Goal: Information Seeking & Learning: Understand process/instructions

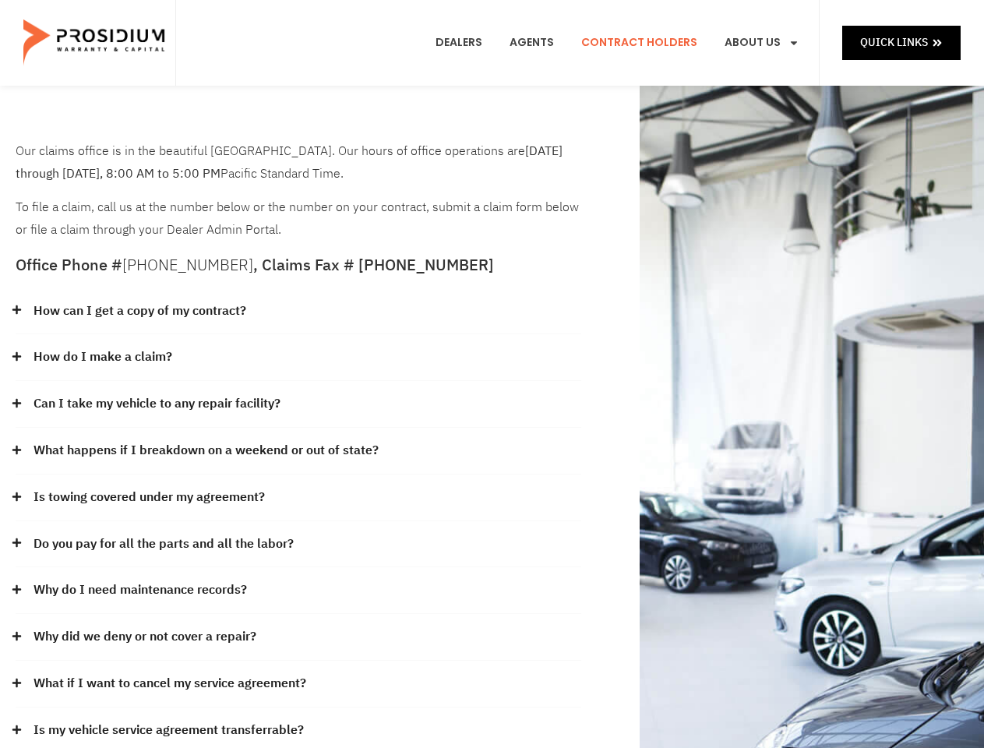
click at [492, 374] on div "How do I make a claim?" at bounding box center [299, 357] width 566 height 47
click at [298, 312] on div "How can I get a copy of my contract?" at bounding box center [299, 311] width 566 height 47
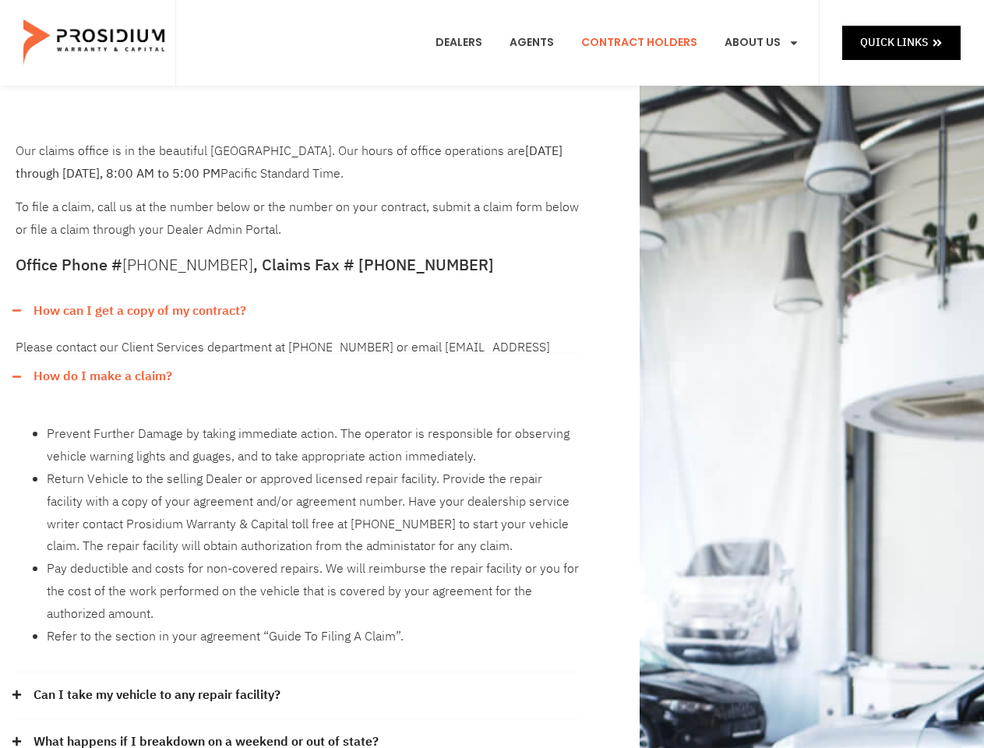
click at [139, 311] on link "How can I get a copy of my contract?" at bounding box center [139, 311] width 213 height 23
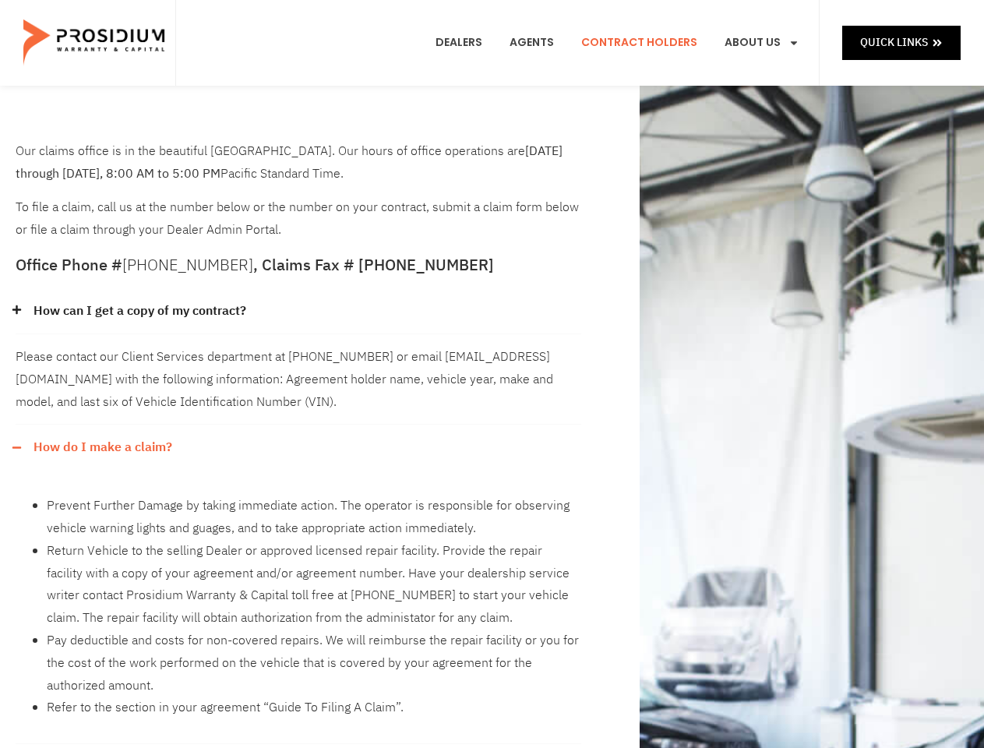
click at [298, 358] on div "Please contact our Client Services department at [PHONE_NUMBER] or email [EMAIL…" at bounding box center [299, 379] width 566 height 90
click at [102, 357] on div "Please contact our Client Services department at [PHONE_NUMBER] or email [EMAIL…" at bounding box center [299, 379] width 566 height 91
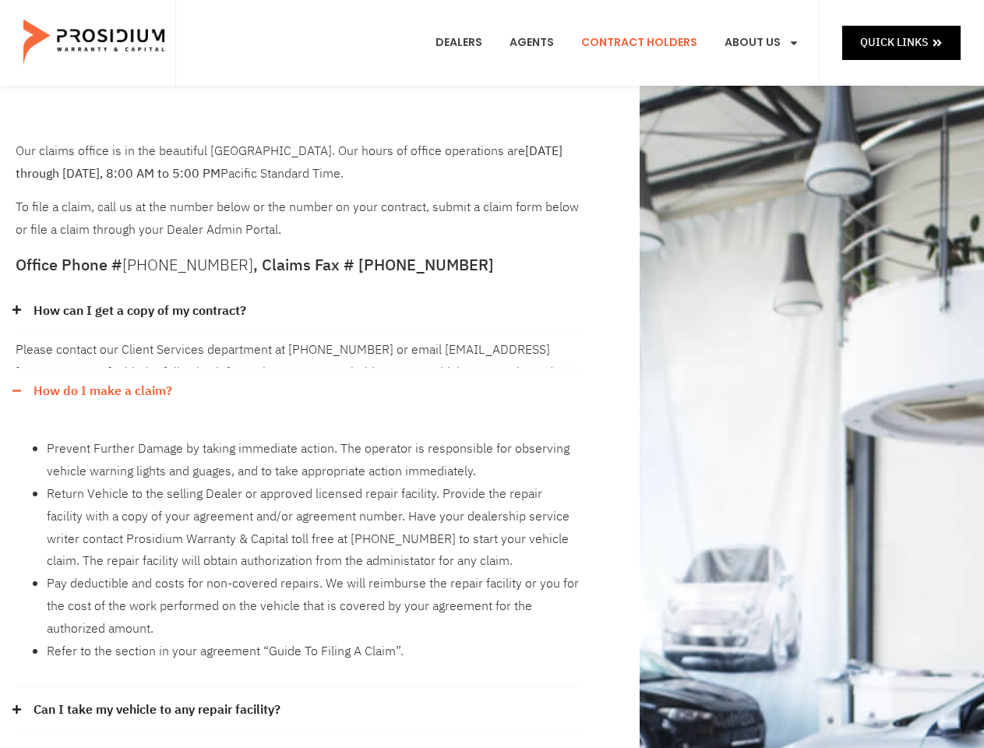
click at [298, 404] on div "How do I make a claim?" at bounding box center [299, 391] width 566 height 46
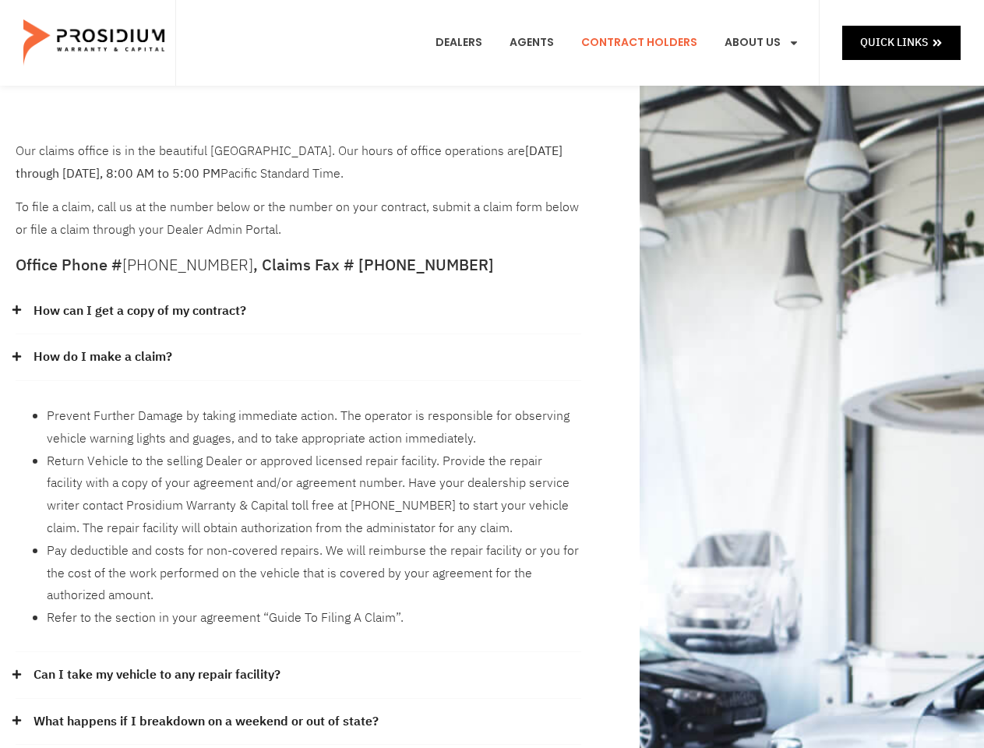
click at [157, 403] on div "Prevent Further Damage by taking immediate action. The operator is responsible …" at bounding box center [299, 516] width 566 height 271
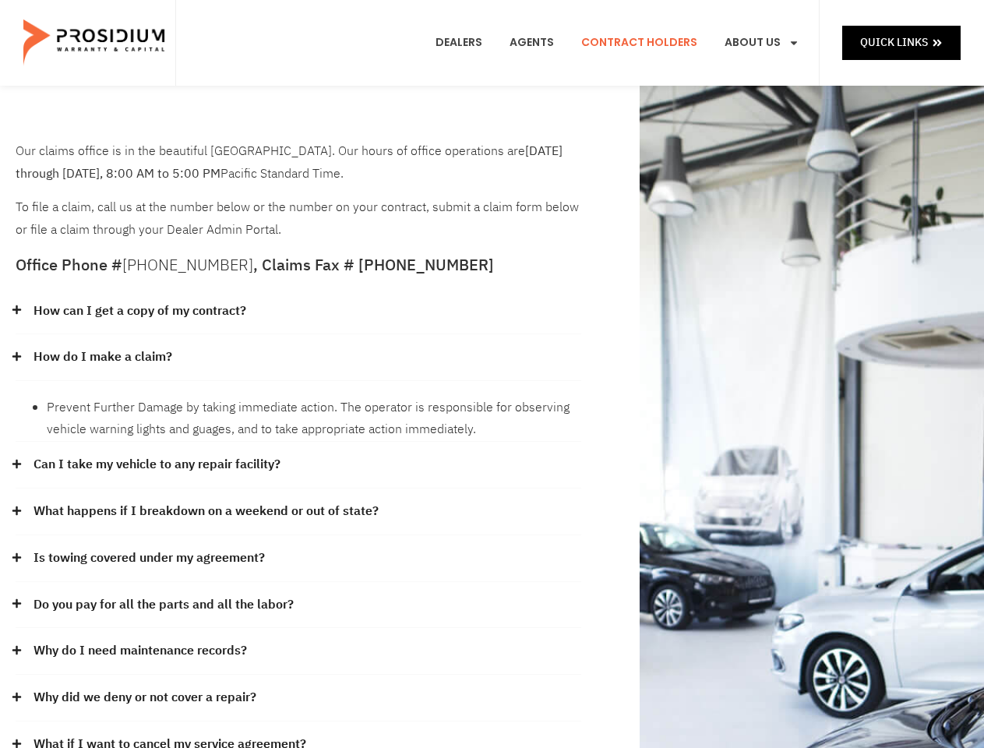
click at [298, 451] on div "Can I take my vehicle to any repair facility?" at bounding box center [299, 465] width 566 height 47
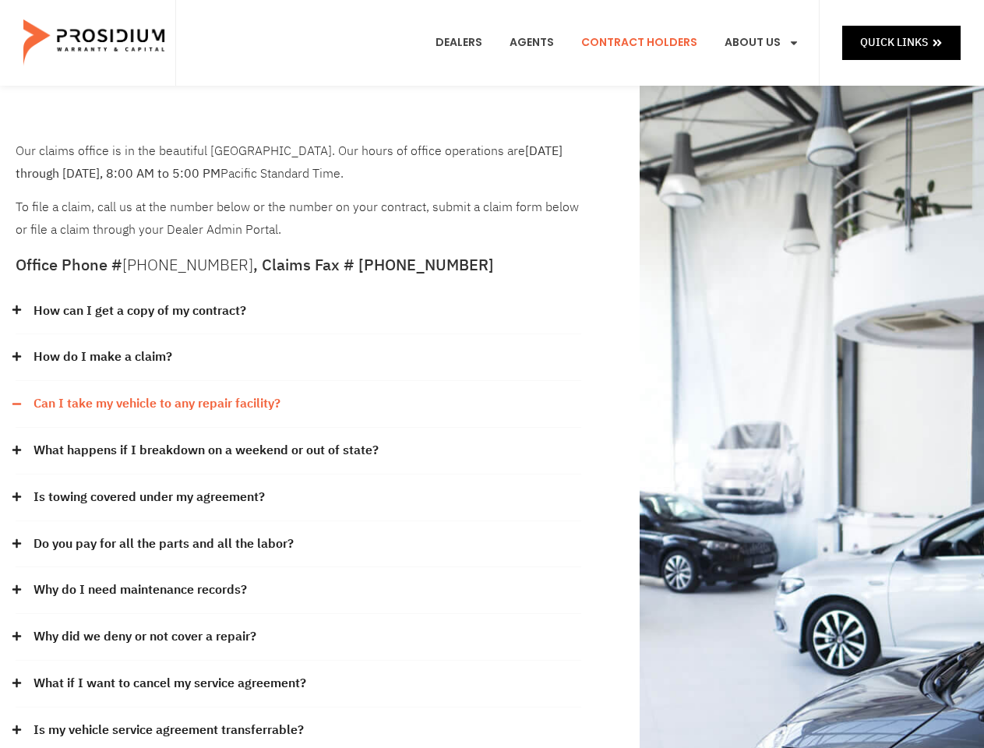
click at [204, 450] on link "What happens if I breakdown on a weekend or out of state?" at bounding box center [205, 450] width 345 height 23
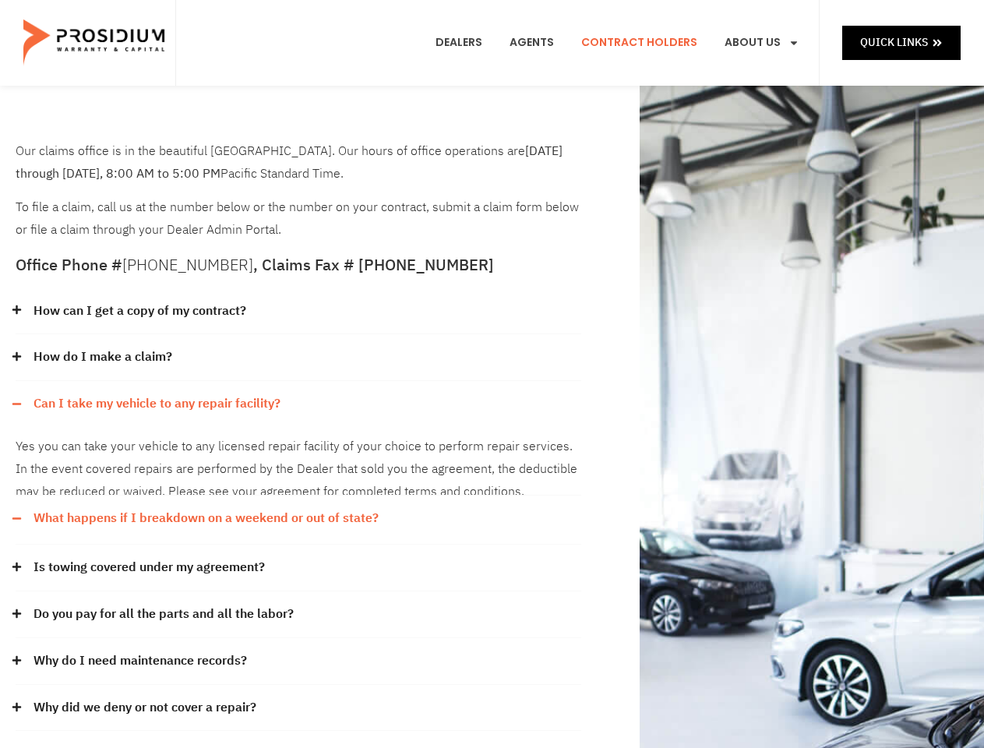
click at [298, 498] on div "What happens if I breakdown on a weekend or out of state?" at bounding box center [299, 518] width 566 height 46
